Goal: Task Accomplishment & Management: Use online tool/utility

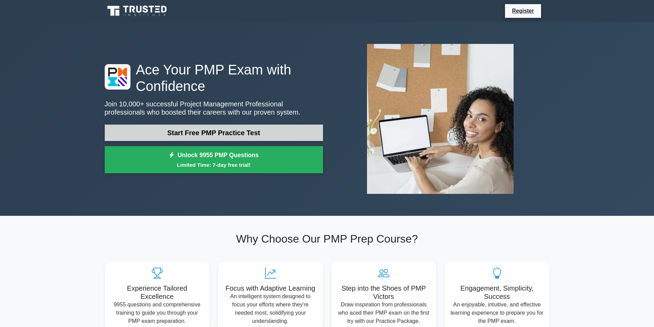
click at [278, 129] on link "Start Free PMP Practice Test" at bounding box center [214, 133] width 218 height 16
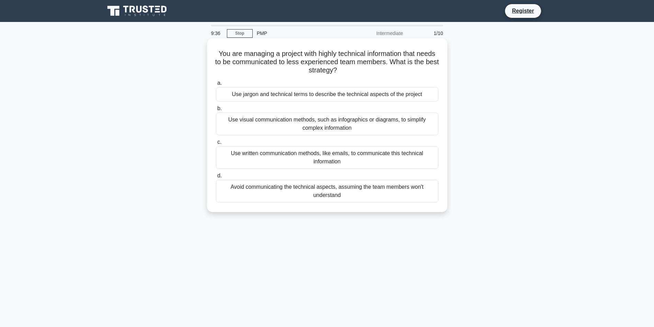
click at [339, 125] on div "Use visual communication methods, such as infographics or diagrams, to simplify…" at bounding box center [327, 124] width 223 height 23
click at [216, 111] on input "b. Use visual communication methods, such as infographics or diagrams, to simpl…" at bounding box center [216, 108] width 0 height 4
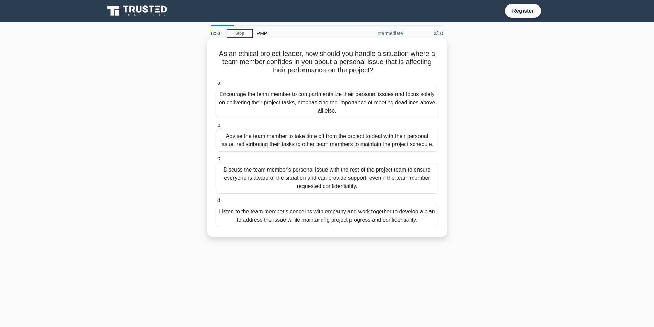
click at [399, 111] on div "Encourage the team member to compartmentalize their personal issues and focus s…" at bounding box center [327, 102] width 223 height 31
click at [216, 86] on input "a. Encourage the team member to compartmentalize their personal issues and focu…" at bounding box center [216, 83] width 0 height 4
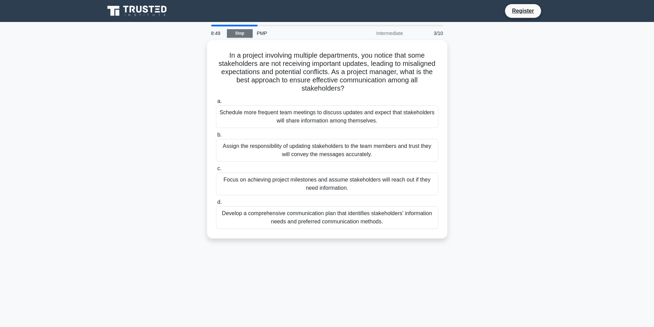
click at [243, 33] on link "Stop" at bounding box center [240, 33] width 26 height 9
